Goal: Transaction & Acquisition: Purchase product/service

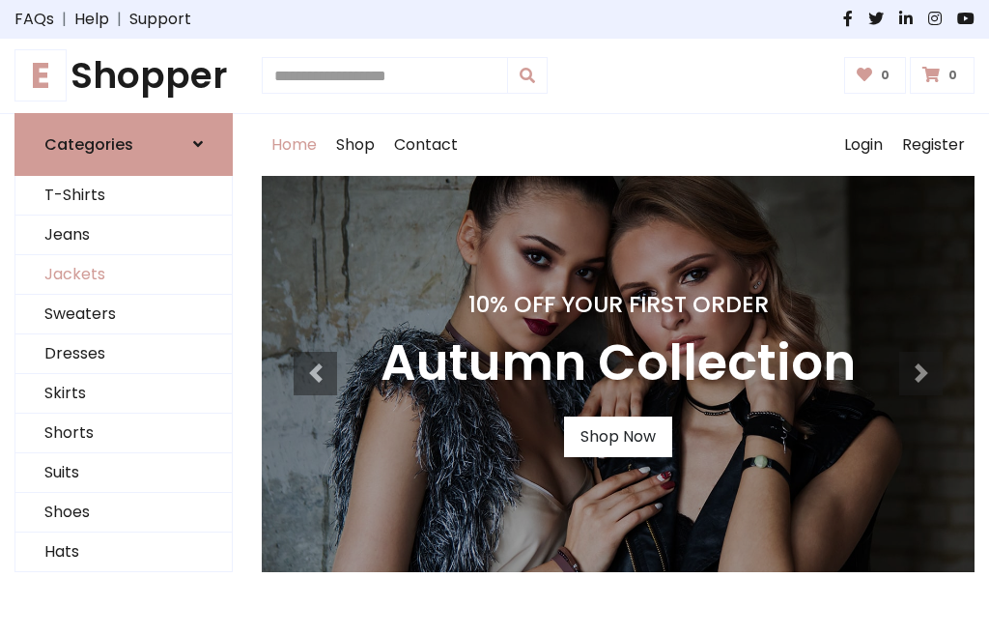
click at [124, 274] on link "Jackets" at bounding box center [123, 275] width 216 height 40
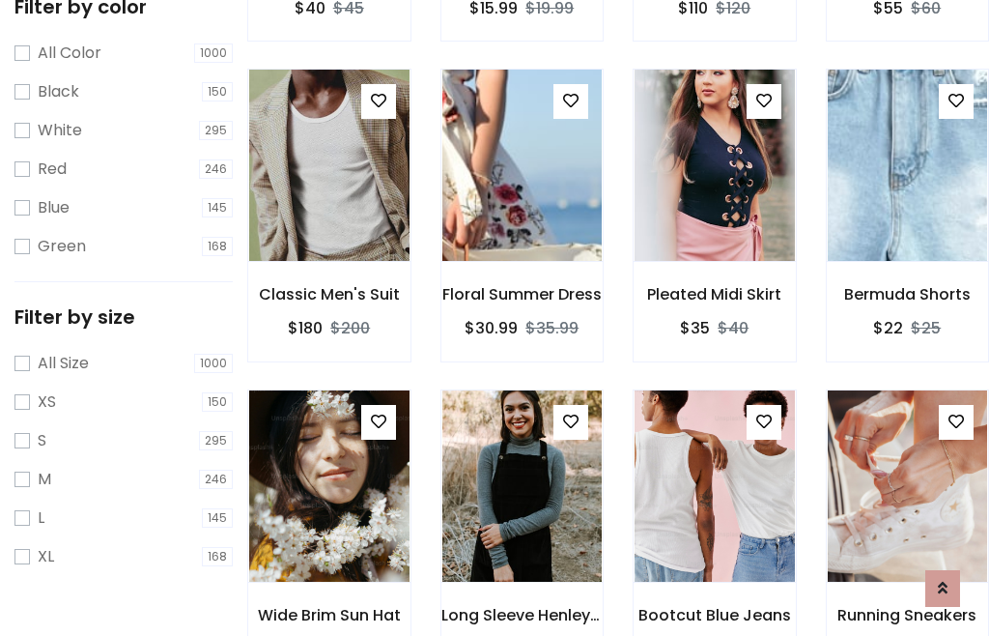
scroll to position [179, 0]
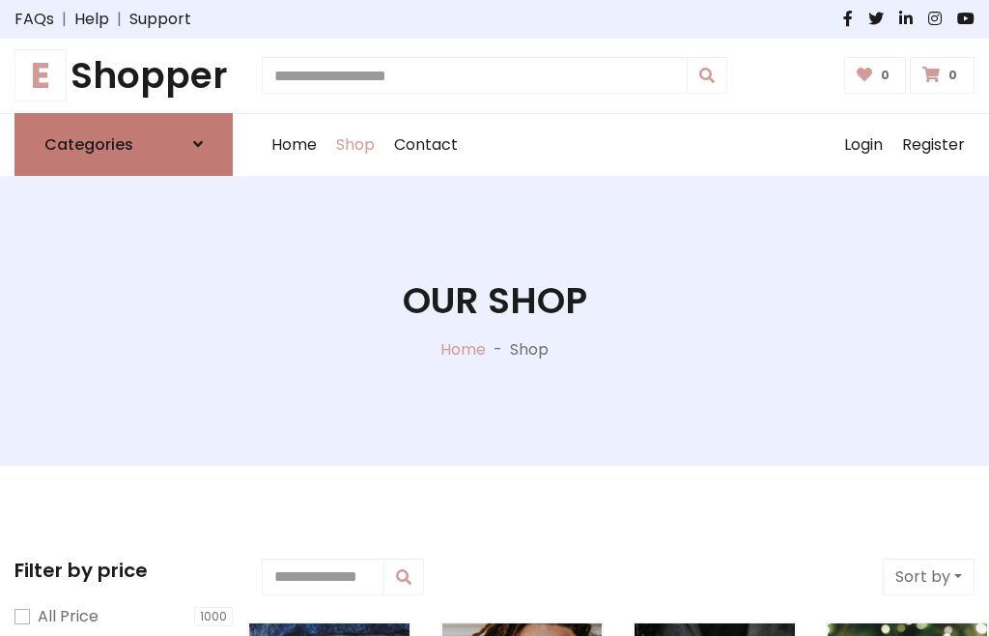
click at [124, 144] on h6 "Categories" at bounding box center [88, 144] width 89 height 18
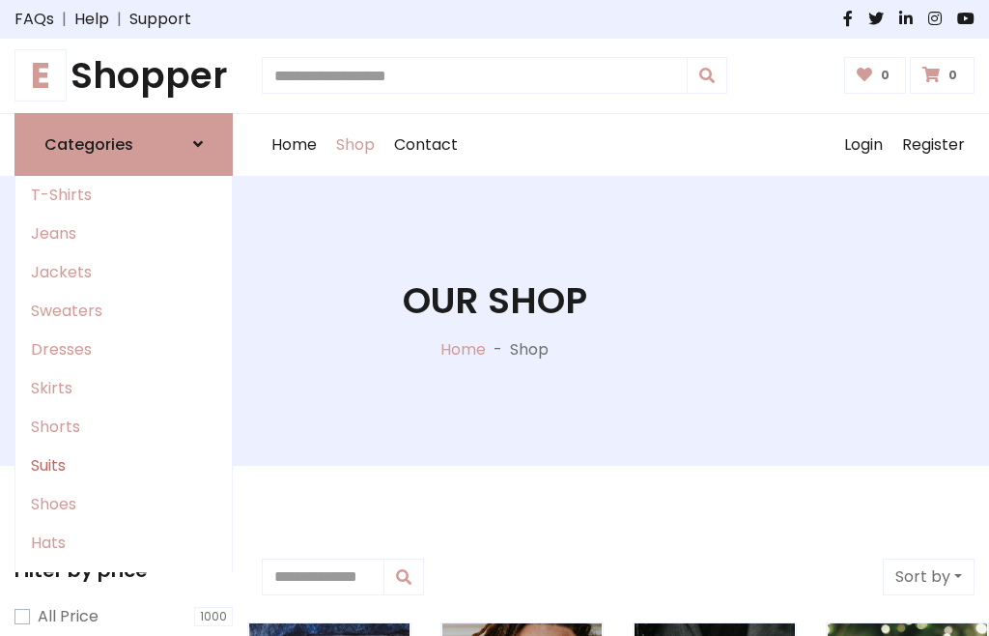
click at [124, 465] on link "Suits" at bounding box center [123, 465] width 216 height 39
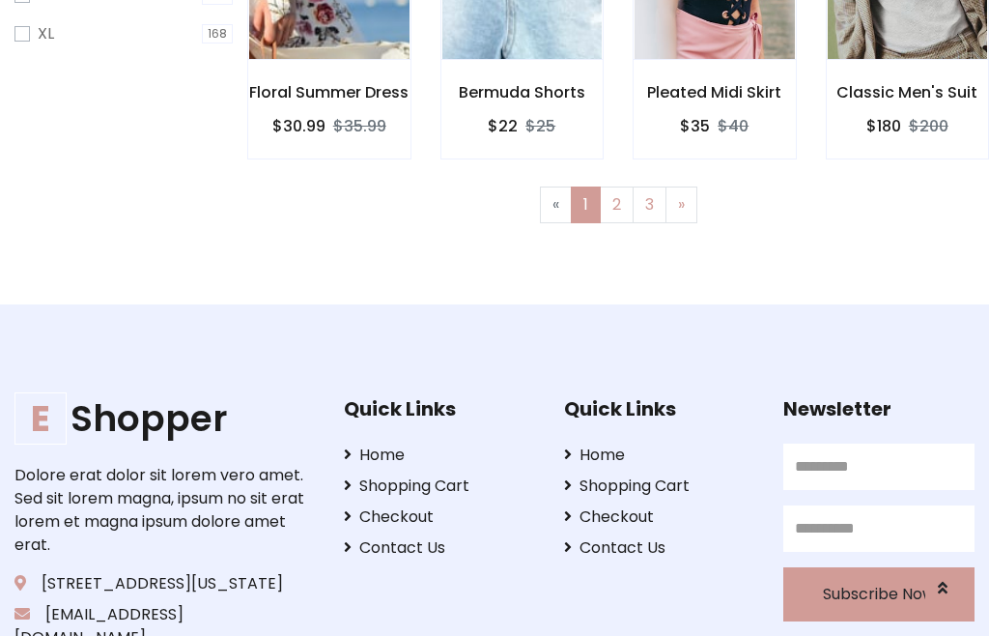
scroll to position [98, 0]
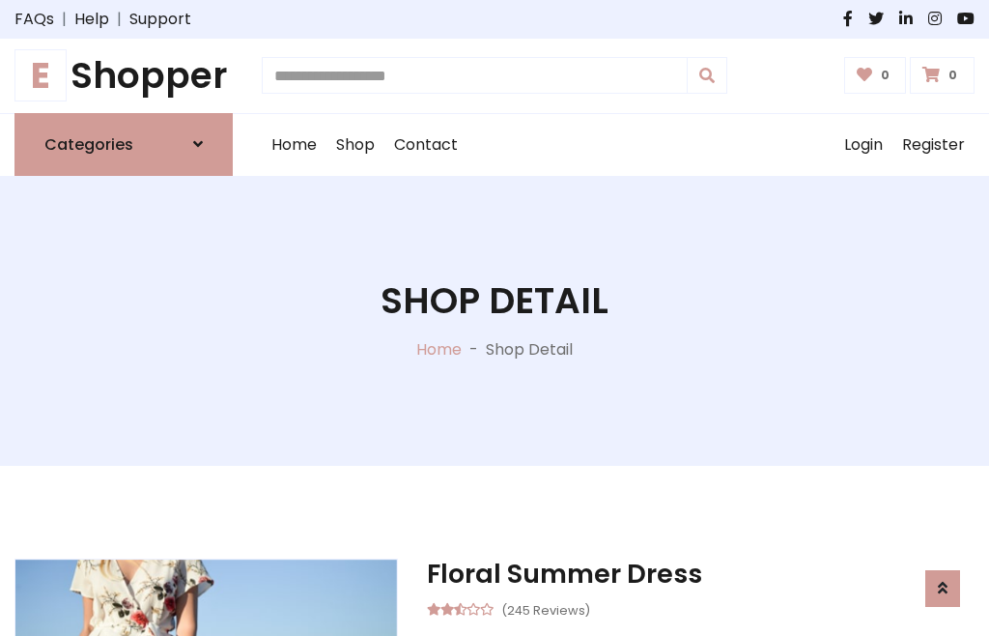
scroll to position [1806, 0]
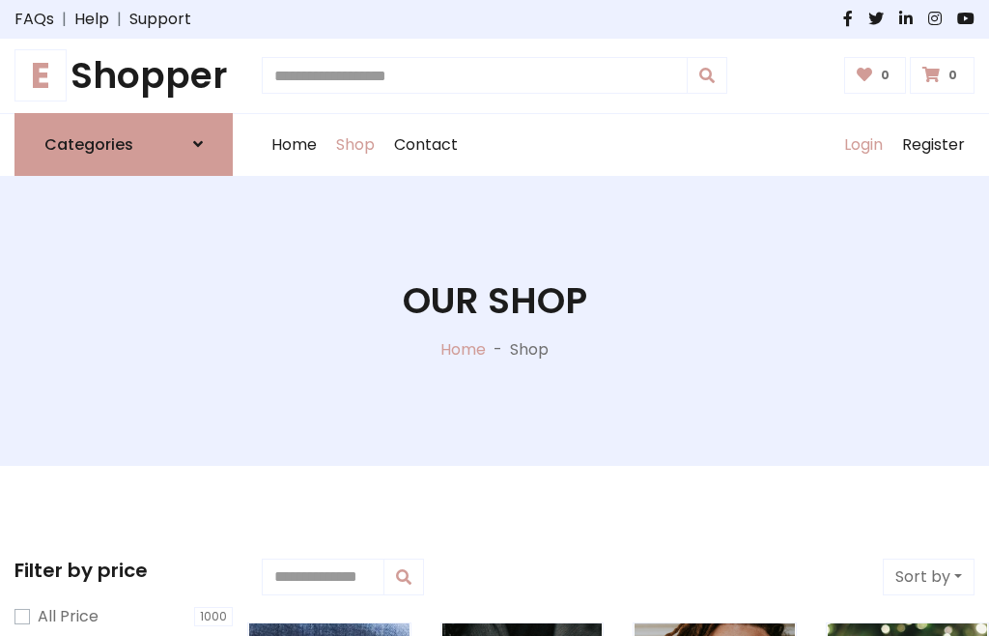
click at [863, 144] on link "Login" at bounding box center [864, 145] width 58 height 62
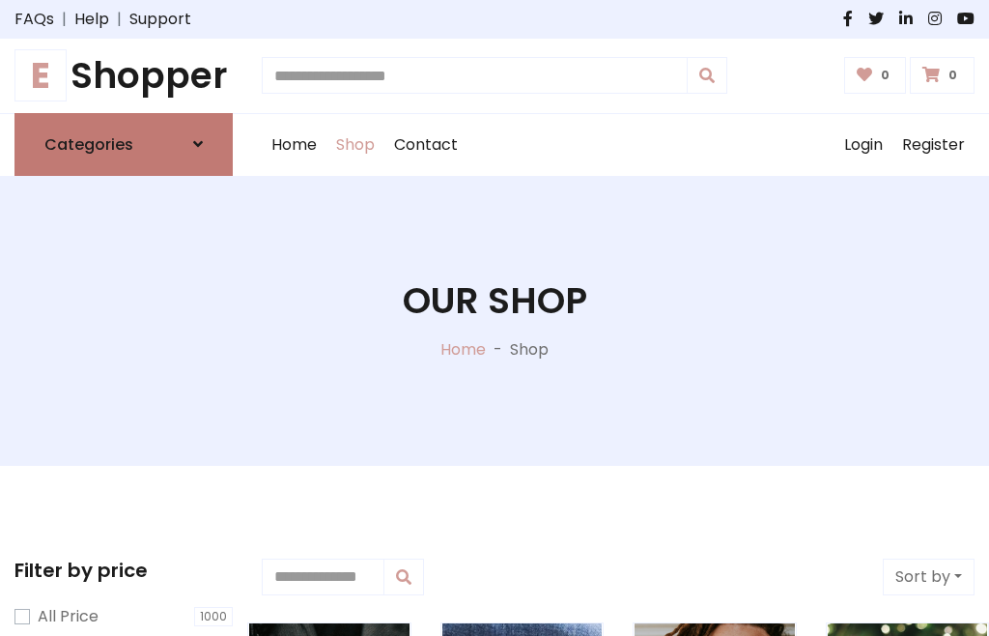
click at [198, 144] on icon at bounding box center [198, 143] width 10 height 15
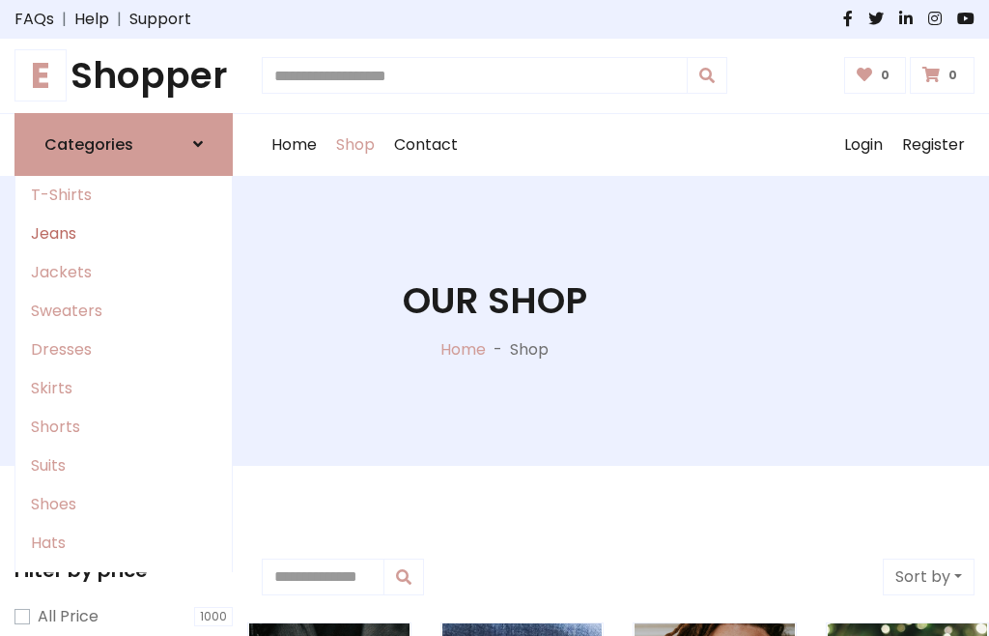
click at [124, 233] on link "Jeans" at bounding box center [123, 233] width 216 height 39
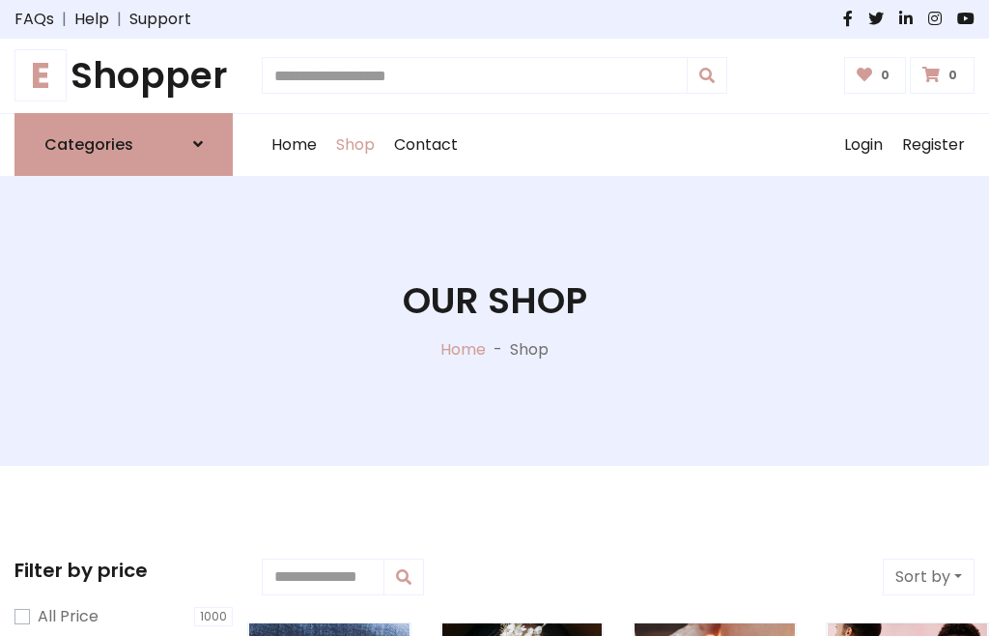
scroll to position [98, 0]
